Goal: Transaction & Acquisition: Purchase product/service

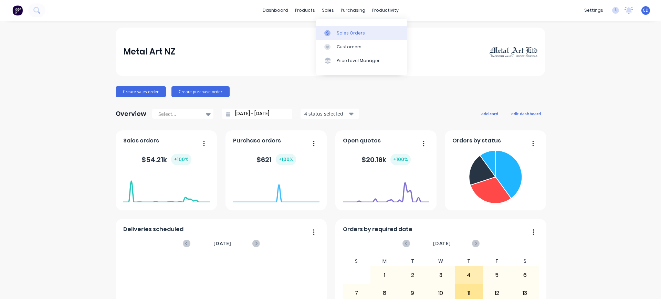
click at [338, 31] on div "Sales Orders" at bounding box center [351, 33] width 28 height 6
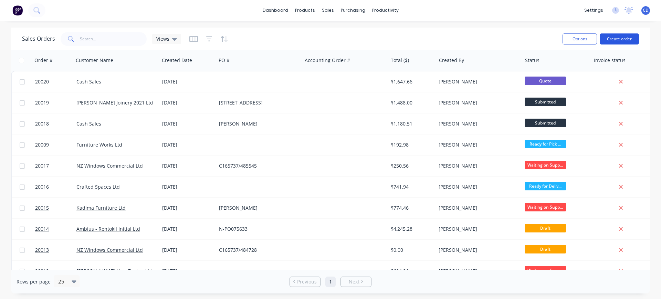
click at [625, 38] on button "Create order" at bounding box center [619, 38] width 39 height 11
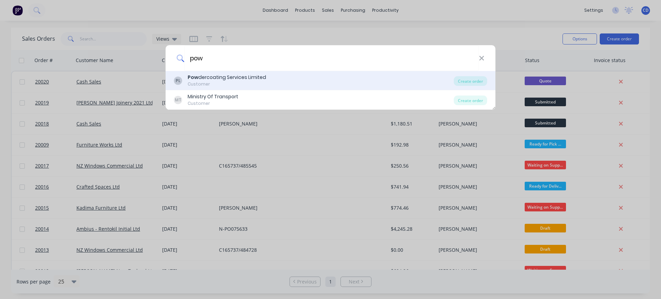
type input "pow"
click at [207, 81] on div "Customer" at bounding box center [227, 84] width 79 height 6
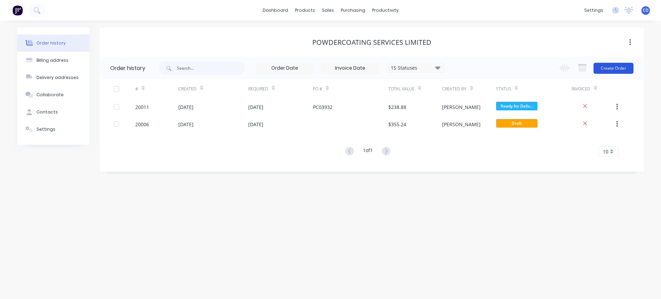
click at [616, 71] on button "Create Order" at bounding box center [614, 68] width 40 height 11
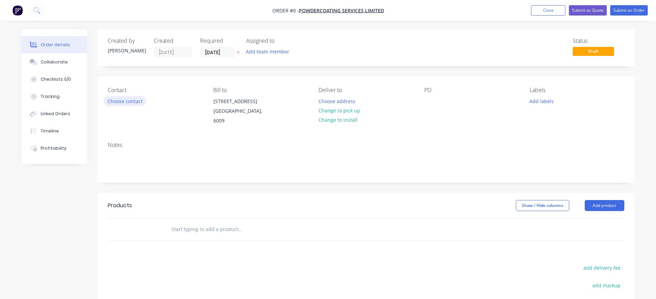
click at [138, 103] on button "Choose contact" at bounding box center [125, 100] width 42 height 9
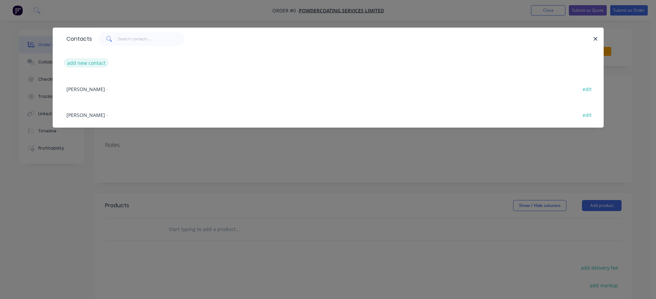
click at [97, 66] on button "add new contact" at bounding box center [86, 62] width 45 height 9
select select "NZ"
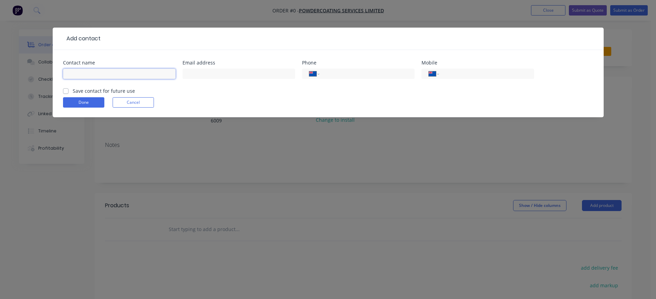
click at [97, 74] on input "text" at bounding box center [119, 74] width 113 height 10
type input "[PERSON_NAME]"
click at [73, 92] on label "Save contact for future use" at bounding box center [104, 90] width 62 height 7
click at [65, 92] on input "Save contact for future use" at bounding box center [66, 90] width 6 height 7
checkbox input "true"
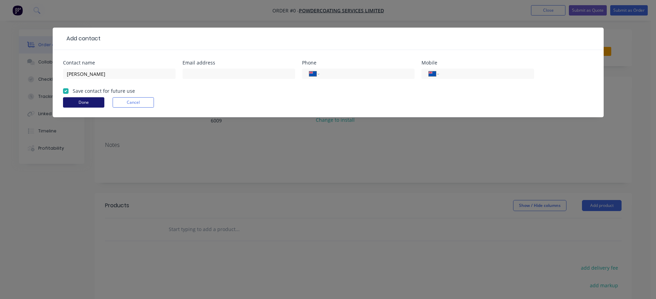
click at [70, 101] on button "Done" at bounding box center [83, 102] width 41 height 10
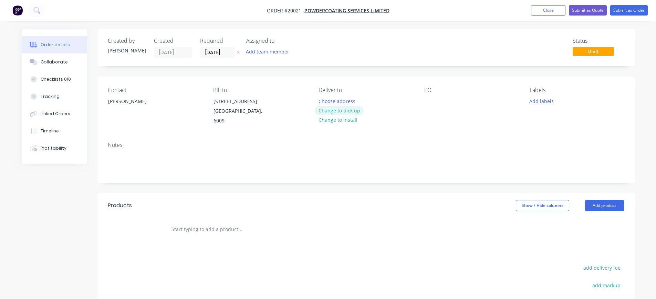
click at [337, 111] on button "Change to pick up" at bounding box center [339, 110] width 49 height 9
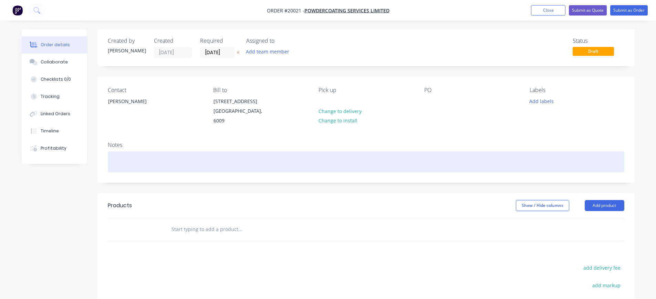
click at [149, 154] on div at bounding box center [366, 161] width 517 height 21
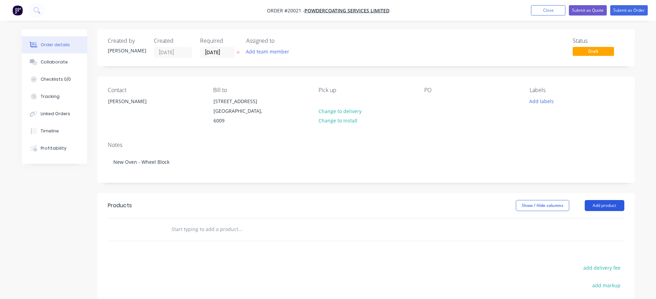
click at [613, 200] on button "Add product" at bounding box center [605, 205] width 40 height 11
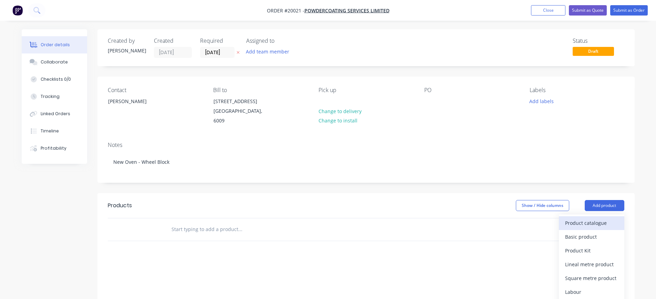
click at [595, 218] on div "Product catalogue" at bounding box center [591, 223] width 53 height 10
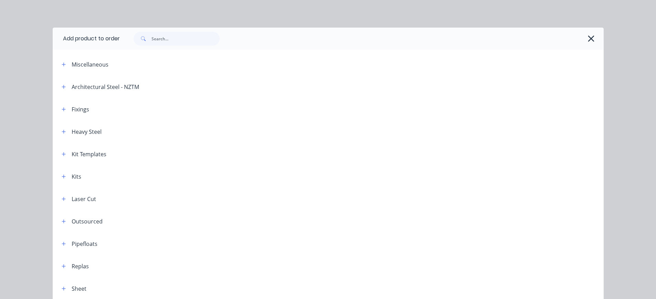
click at [85, 154] on div "Kit Templates" at bounding box center [89, 154] width 35 height 8
click at [62, 155] on icon "button" at bounding box center [64, 154] width 4 height 5
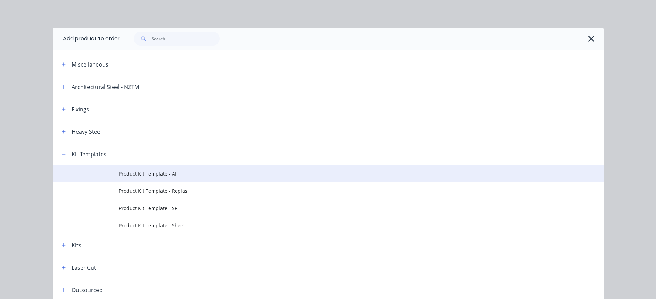
click at [143, 170] on span "Product Kit Template - AF" at bounding box center [313, 173] width 388 height 7
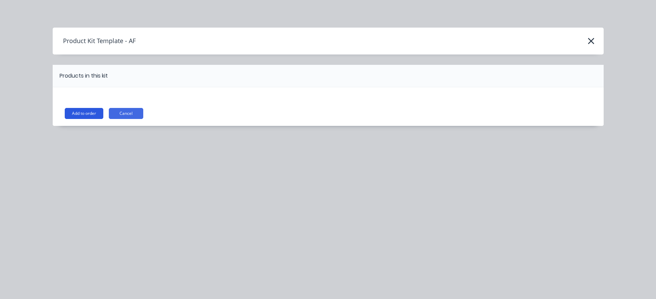
click at [82, 113] on button "Add to order" at bounding box center [84, 113] width 39 height 11
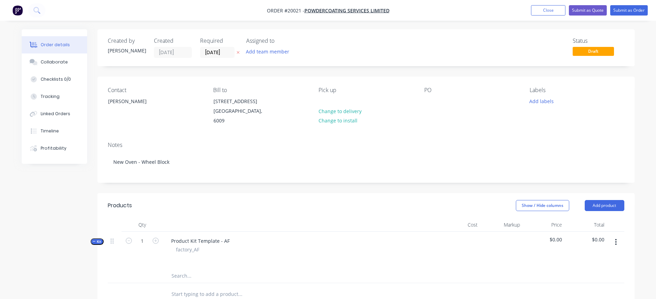
click at [614, 236] on button "button" at bounding box center [616, 242] width 16 height 12
click at [598, 255] on div "Add product to kit" at bounding box center [591, 260] width 53 height 10
click at [580, 282] on div "Product catalogue" at bounding box center [591, 287] width 53 height 10
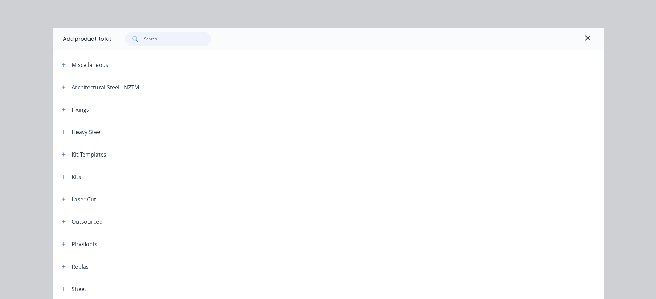
click at [144, 40] on input "text" at bounding box center [177, 39] width 67 height 14
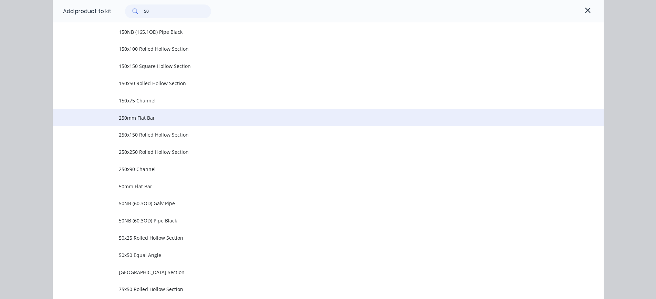
scroll to position [310, 0]
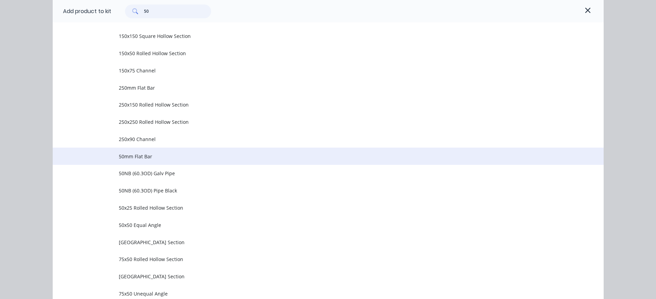
type input "50"
click at [125, 158] on span "50mm Flat Bar" at bounding box center [313, 156] width 388 height 7
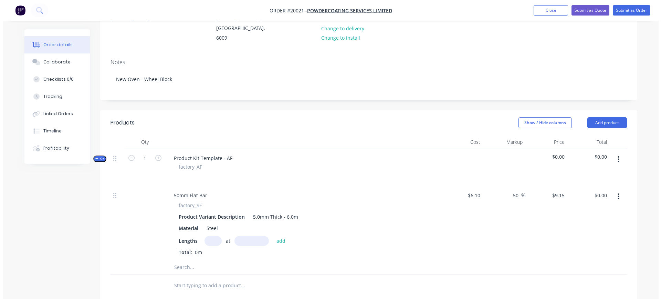
scroll to position [138, 0]
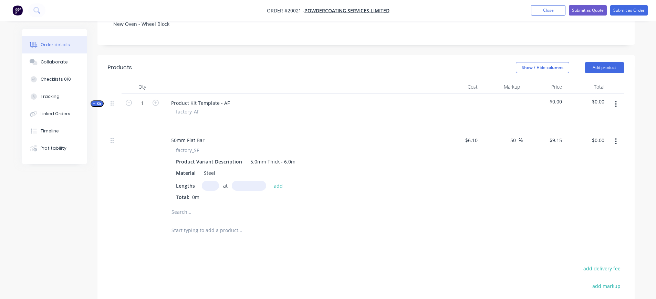
click at [208, 180] on input "text" at bounding box center [210, 185] width 17 height 10
type input "1"
type input "40mm"
click at [276, 180] on button "add" at bounding box center [278, 184] width 16 height 9
type input "$0.37"
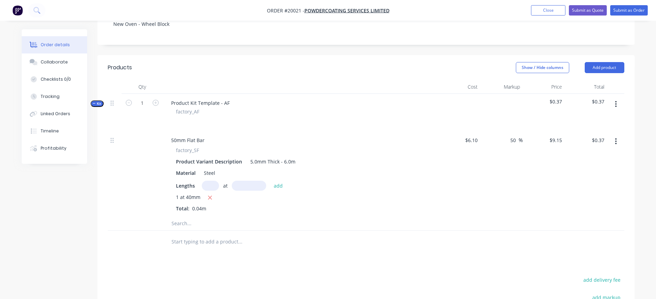
click at [619, 98] on button "button" at bounding box center [616, 104] width 16 height 12
click at [604, 117] on div "Add product to kit" at bounding box center [591, 122] width 53 height 10
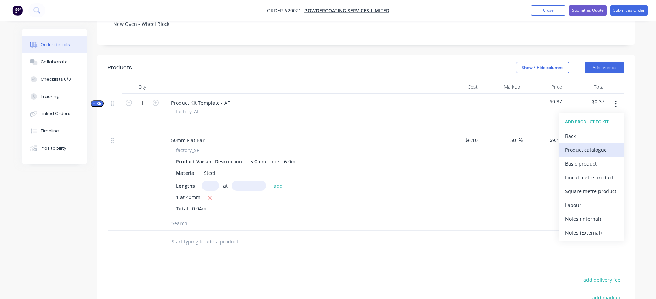
click at [580, 145] on div "Product catalogue" at bounding box center [591, 150] width 53 height 10
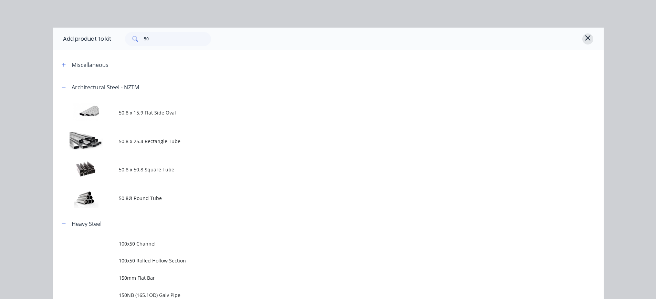
click at [585, 39] on icon "button" at bounding box center [587, 37] width 5 height 5
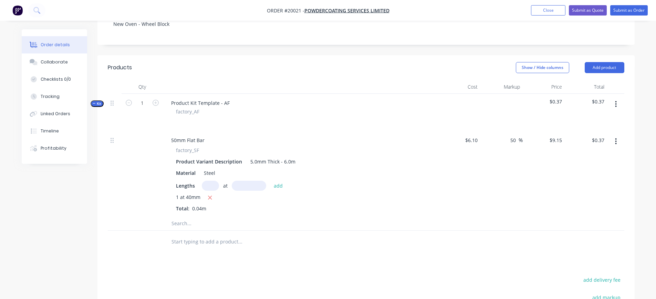
click at [198, 217] on input "text" at bounding box center [240, 223] width 138 height 14
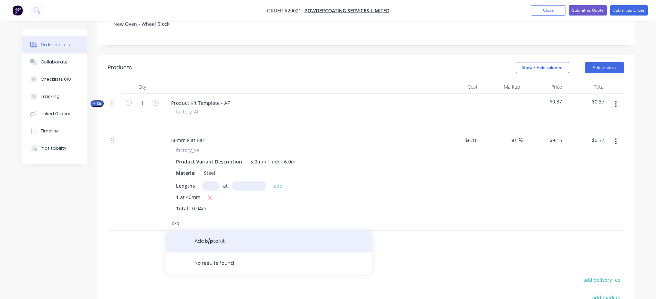
type input "b/p"
click at [228, 234] on button "Add b/p to kit" at bounding box center [269, 241] width 207 height 22
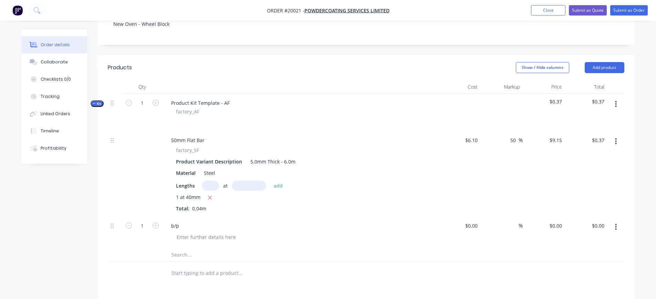
click at [615, 98] on button "button" at bounding box center [616, 104] width 16 height 12
click at [605, 117] on div "Add product to kit" at bounding box center [591, 122] width 53 height 10
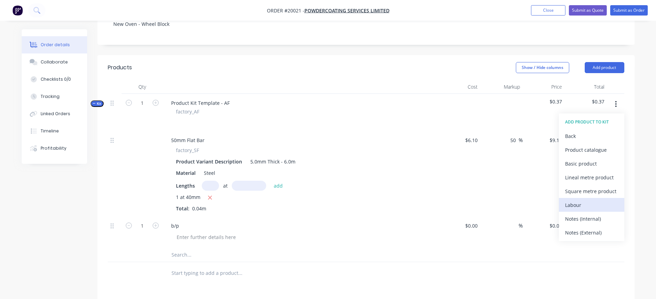
click at [571, 200] on div "Labour" at bounding box center [591, 205] width 53 height 10
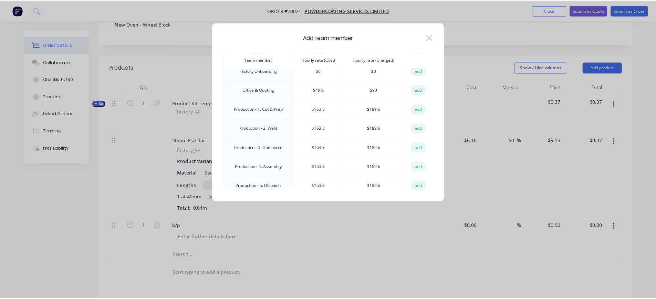
scroll to position [103, 0]
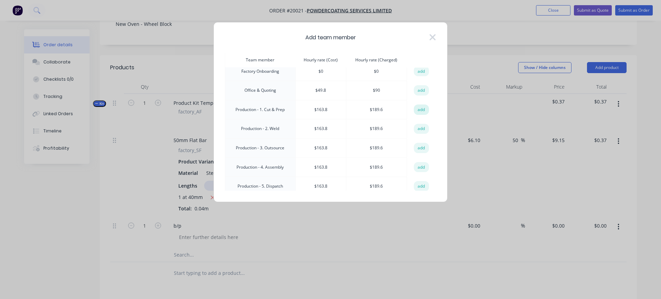
click at [416, 107] on button "add" at bounding box center [421, 109] width 15 height 10
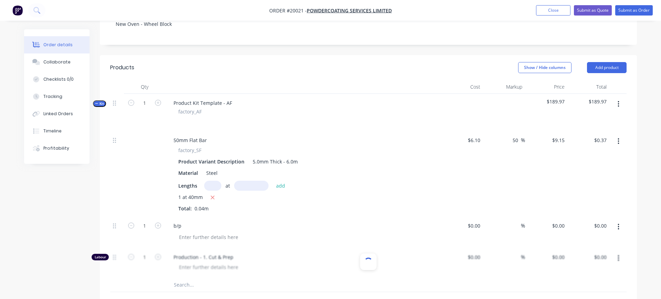
type input "$163.80"
type input "15.75"
type input "$189.60"
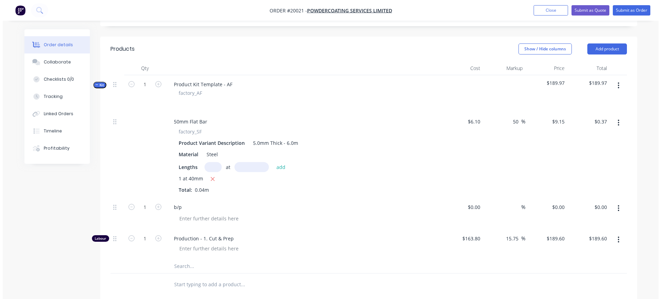
scroll to position [172, 0]
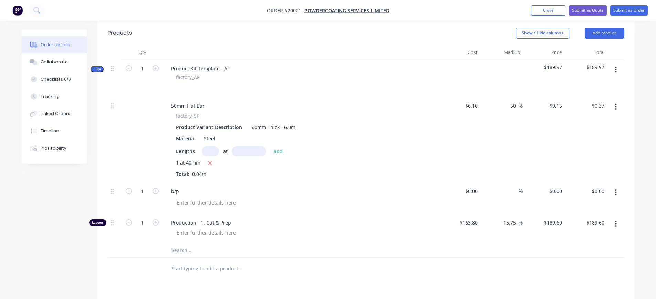
click at [617, 66] on icon "button" at bounding box center [616, 70] width 2 height 8
click at [597, 83] on div "Add product to kit" at bounding box center [591, 88] width 53 height 10
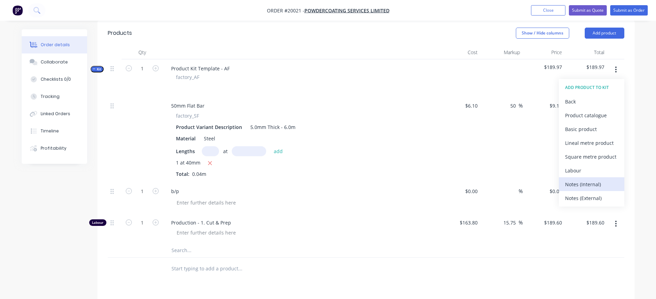
click at [574, 179] on div "Notes (Internal)" at bounding box center [591, 184] width 53 height 10
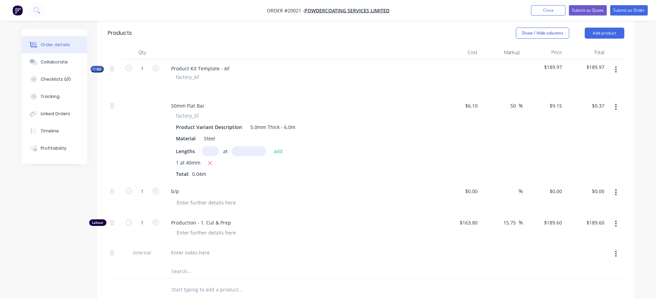
click at [615, 63] on button "button" at bounding box center [616, 69] width 16 height 12
click at [602, 83] on div "Add product to kit" at bounding box center [591, 88] width 53 height 10
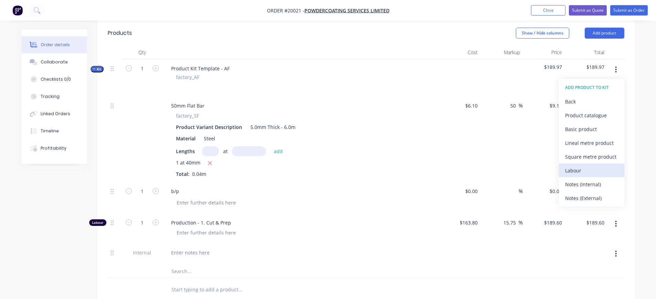
click at [580, 165] on div "Labour" at bounding box center [591, 170] width 53 height 10
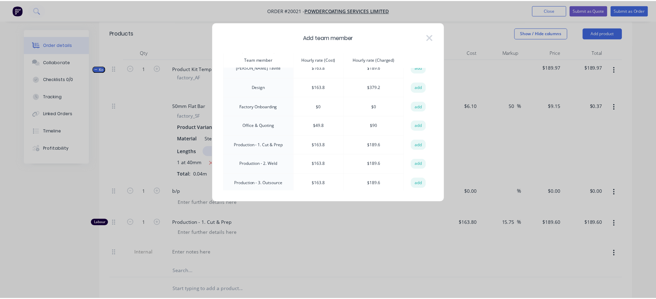
scroll to position [69, 0]
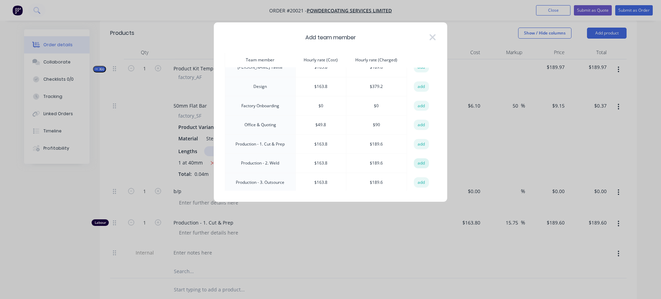
click at [418, 160] on button "add" at bounding box center [421, 163] width 15 height 10
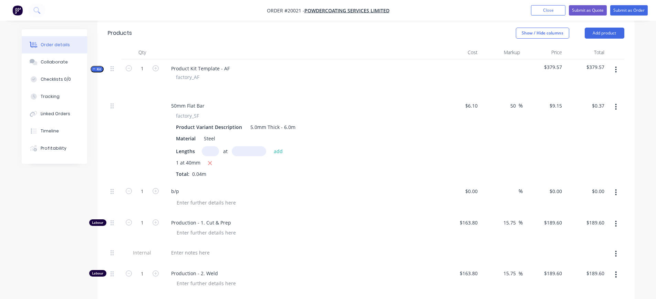
click at [616, 66] on icon "button" at bounding box center [616, 70] width 2 height 8
click at [596, 83] on div "Add product to kit" at bounding box center [591, 88] width 53 height 10
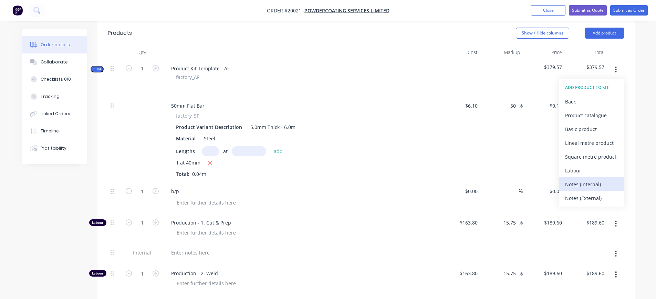
click at [580, 179] on div "Notes (Internal)" at bounding box center [591, 184] width 53 height 10
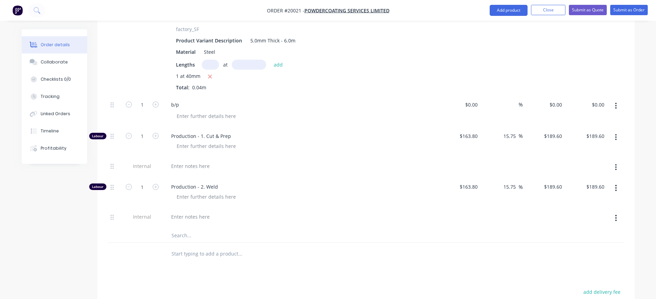
scroll to position [275, 0]
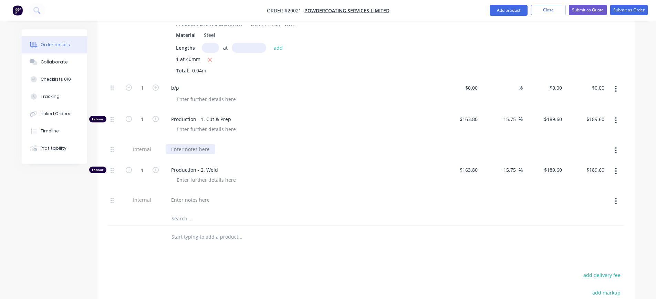
click at [186, 144] on div at bounding box center [191, 149] width 50 height 10
click at [143, 114] on input "1" at bounding box center [142, 119] width 18 height 10
type input "0.08"
type input "$15.17"
click at [232, 144] on div "C&P - (5)" at bounding box center [301, 149] width 270 height 10
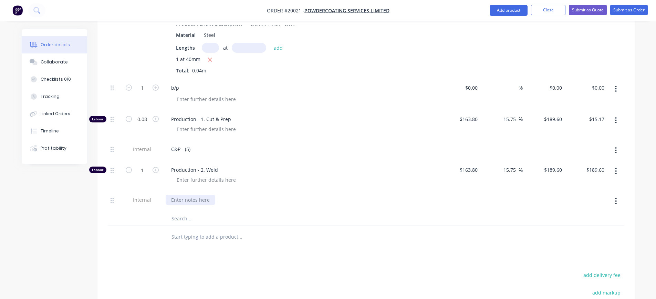
click at [196, 195] on div at bounding box center [191, 200] width 50 height 10
click at [149, 169] on div "1" at bounding box center [142, 175] width 41 height 30
click at [147, 165] on input "1" at bounding box center [142, 170] width 18 height 10
type input "0.08"
type input "$15.17"
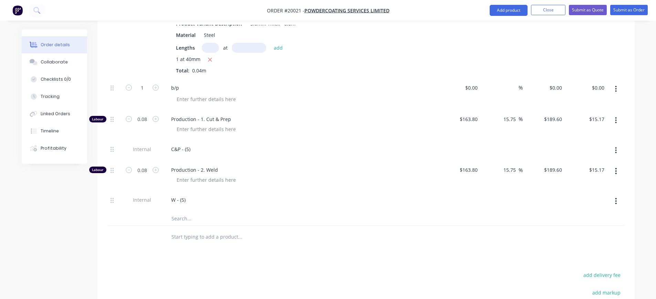
click at [276, 195] on div "W - (5)" at bounding box center [301, 200] width 270 height 10
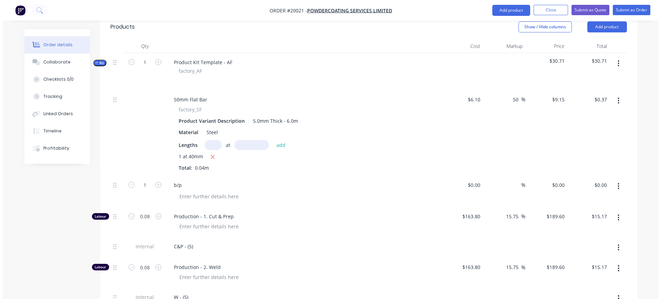
scroll to position [172, 0]
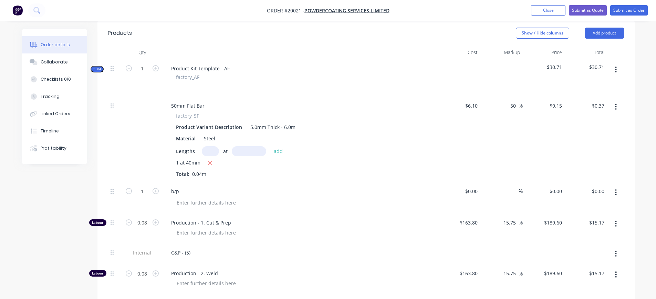
click at [618, 63] on button "button" at bounding box center [616, 69] width 16 height 12
click at [594, 83] on div "Add product to kit" at bounding box center [591, 88] width 53 height 10
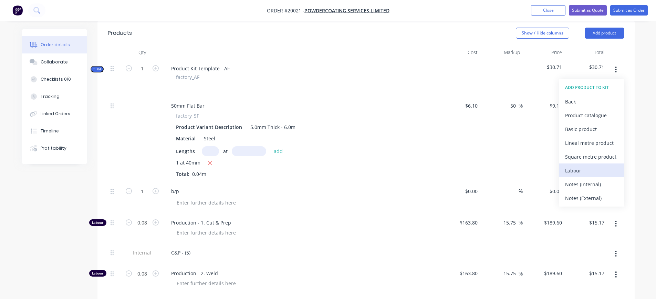
click at [573, 165] on div "Labour" at bounding box center [591, 170] width 53 height 10
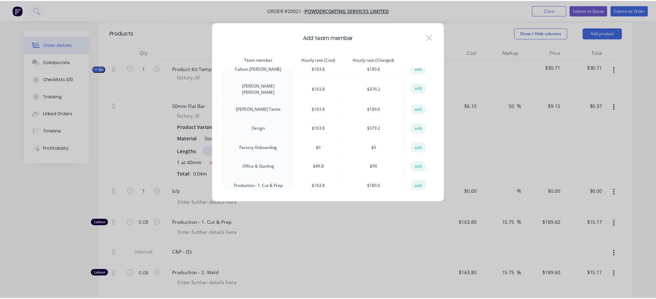
scroll to position [69, 0]
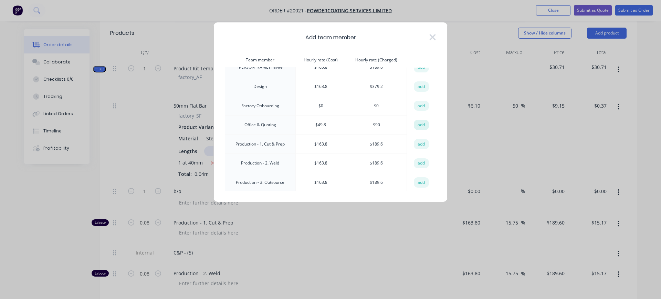
click at [418, 121] on button "add" at bounding box center [421, 124] width 15 height 10
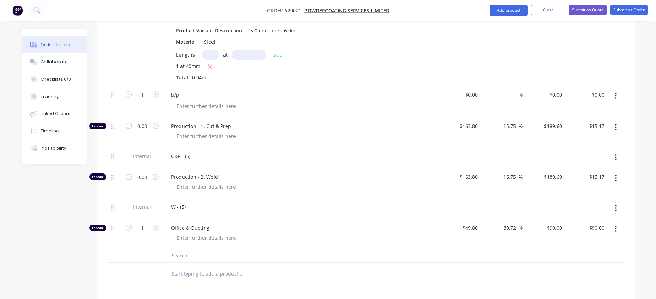
scroll to position [275, 0]
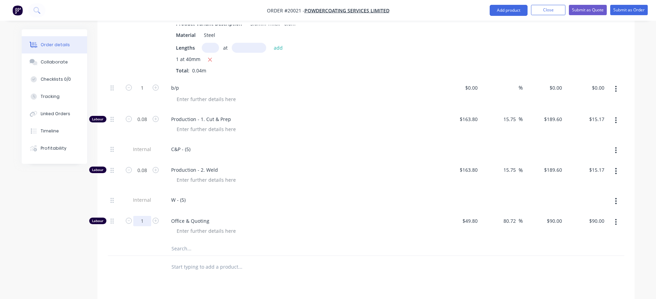
click at [148, 216] on input "1" at bounding box center [142, 221] width 18 height 10
type input "0.08"
type input "$7.20"
click at [322, 232] on div "Office & Quoting" at bounding box center [300, 226] width 275 height 30
click at [640, 11] on button "Submit as Order" at bounding box center [629, 10] width 38 height 10
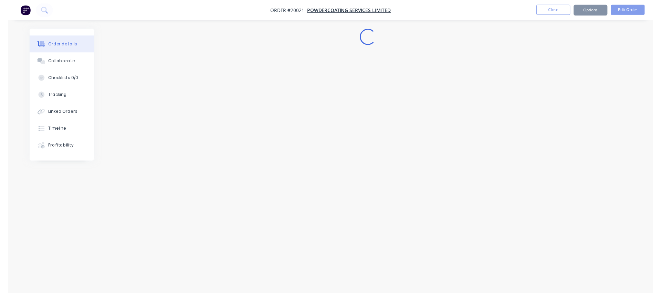
scroll to position [0, 0]
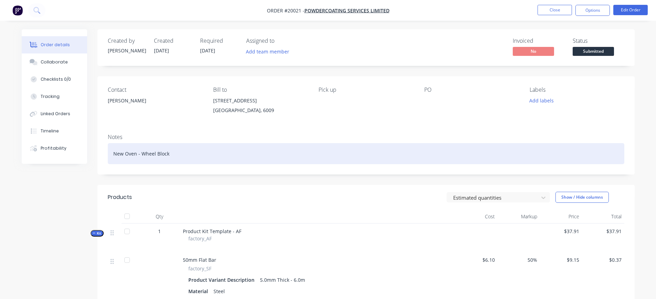
click at [233, 156] on div "New Oven - Wheel Block" at bounding box center [366, 153] width 517 height 21
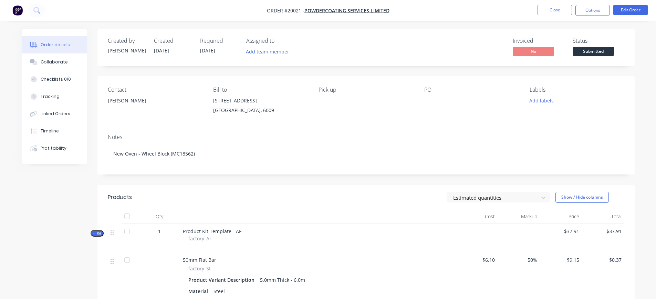
click at [231, 129] on div "Notes New Oven - Wheel Block (MC18562)" at bounding box center [365, 151] width 537 height 46
click at [545, 15] on button "Close" at bounding box center [555, 10] width 34 height 10
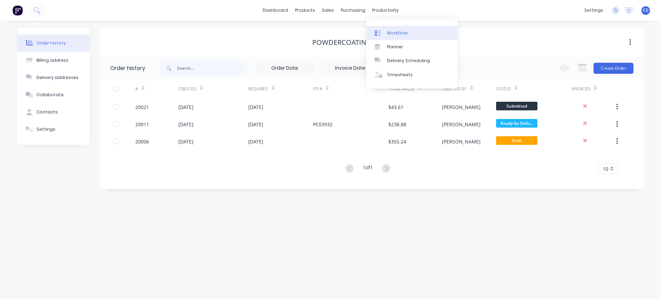
click at [389, 27] on link "Workflow" at bounding box center [411, 33] width 91 height 14
